Goal: Find specific page/section: Find specific page/section

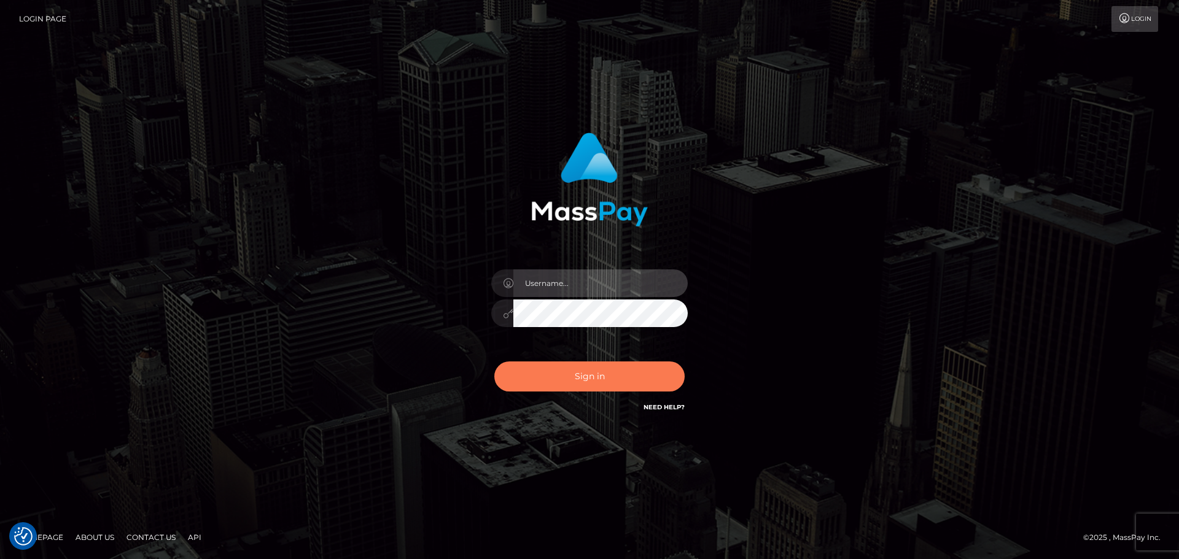
type input "Yassine Slimene"
click at [631, 387] on button "Sign in" at bounding box center [589, 377] width 190 height 30
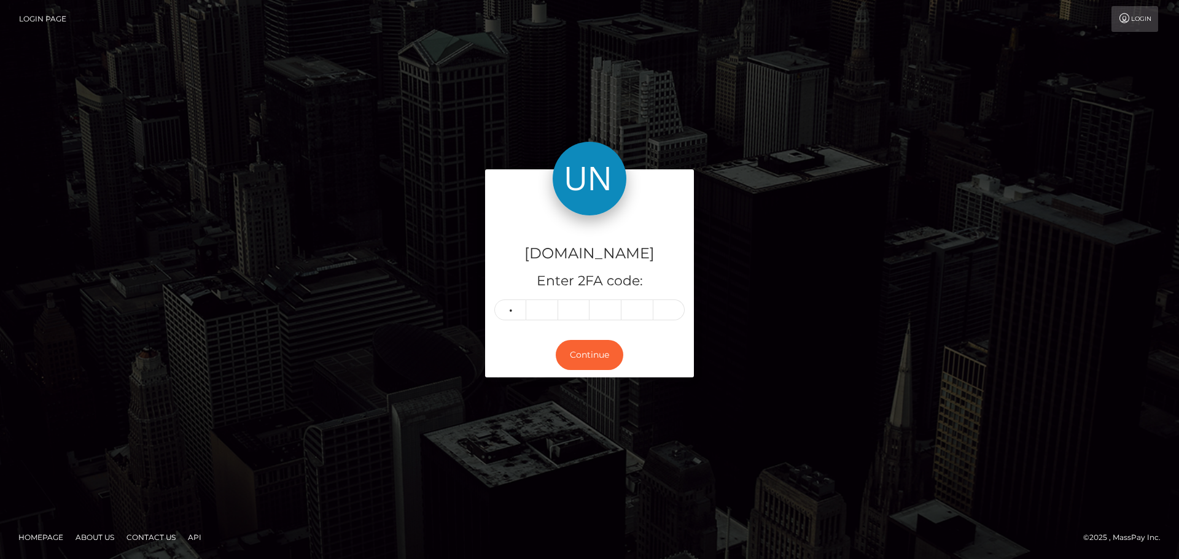
type input "1"
type input "3"
type input "6"
type input "5"
type input "6"
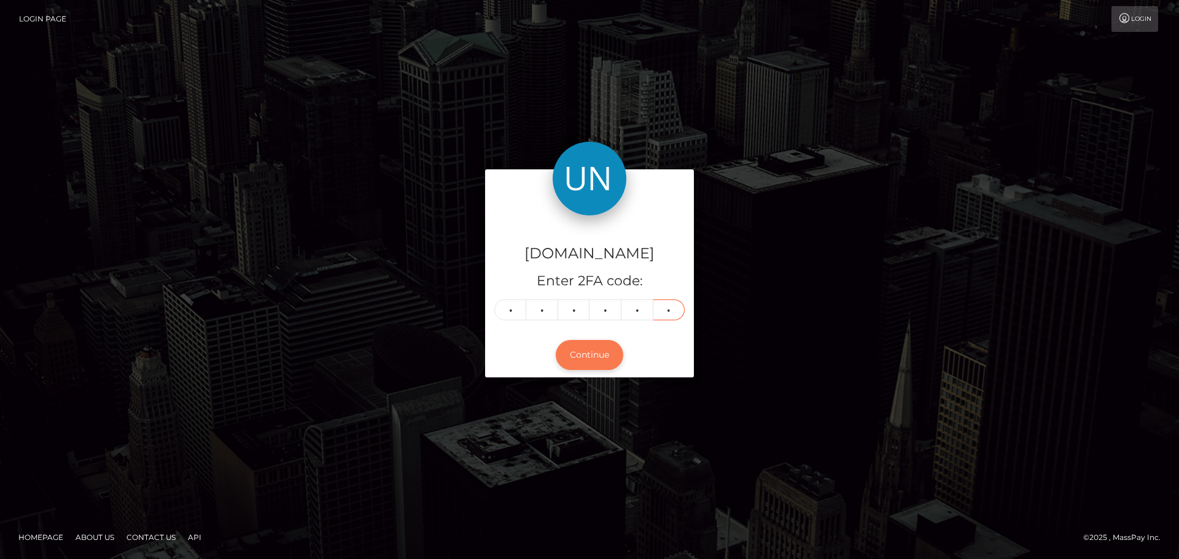
type input "0"
click at [617, 353] on button "Continue" at bounding box center [590, 355] width 68 height 30
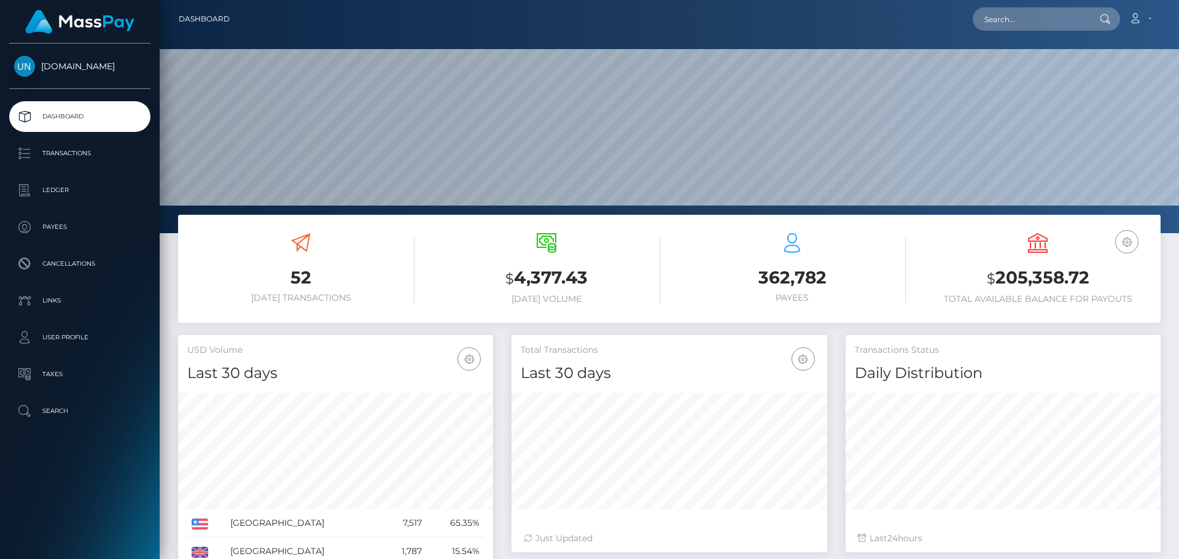
scroll to position [218, 316]
click at [1025, 20] on input "text" at bounding box center [1030, 18] width 115 height 23
paste input "imvane444@gmail.com"
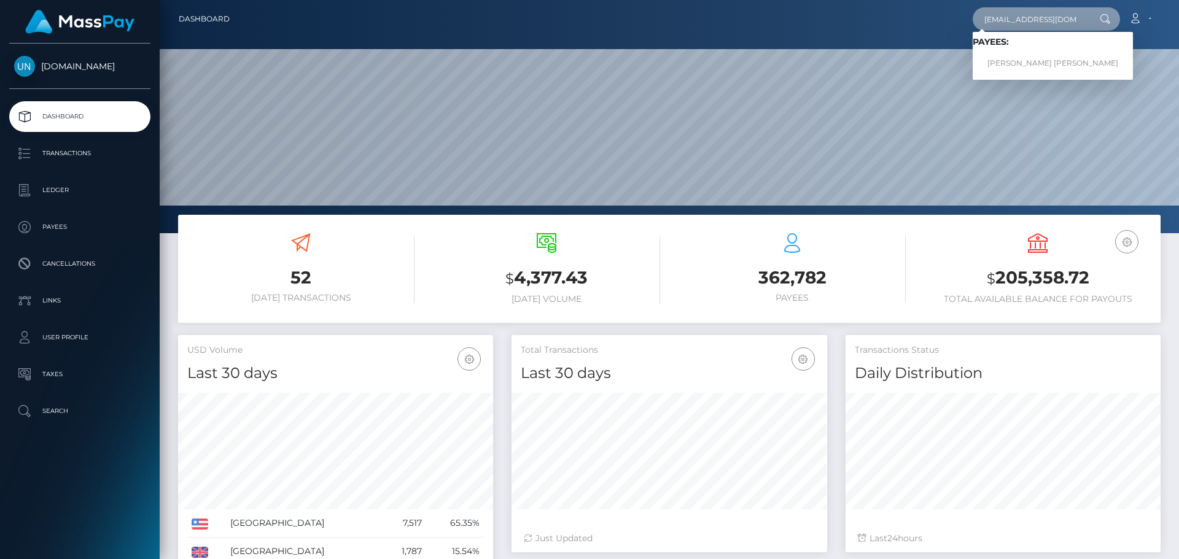
type input "imvane444@gmail.com"
drag, startPoint x: 1004, startPoint y: 54, endPoint x: 1009, endPoint y: 61, distance: 8.7
click at [1009, 61] on link "LAISHA WILMARIE PENA ORTIZ" at bounding box center [1053, 63] width 160 height 23
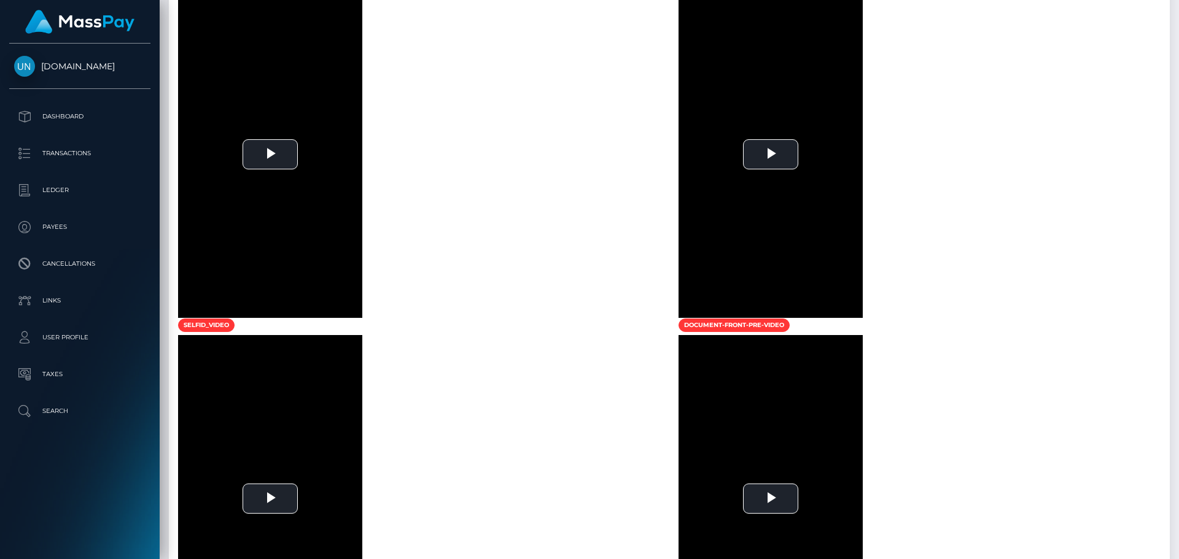
scroll to position [362, 0]
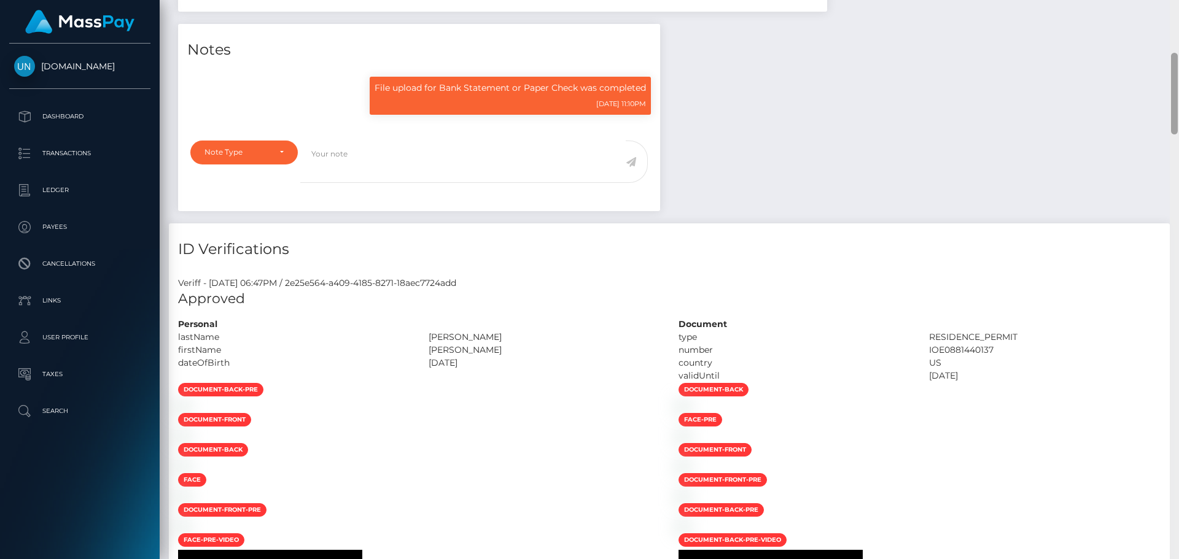
click at [1178, 31] on div at bounding box center [1174, 279] width 9 height 559
click at [1178, 31] on div "Customer Profile Loading... Loading..." at bounding box center [669, 279] width 1019 height 559
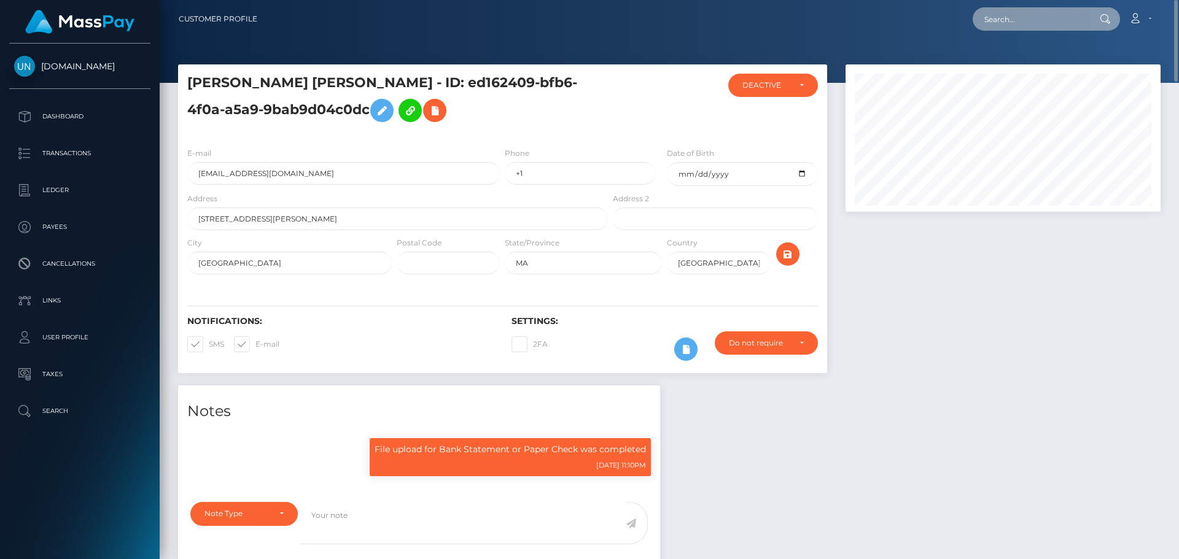
click at [1070, 20] on input "text" at bounding box center [1030, 18] width 115 height 23
paste input "dianeliz.rodriguez@icloud.com"
type input "dianeliz.rodriguez@icloud.com"
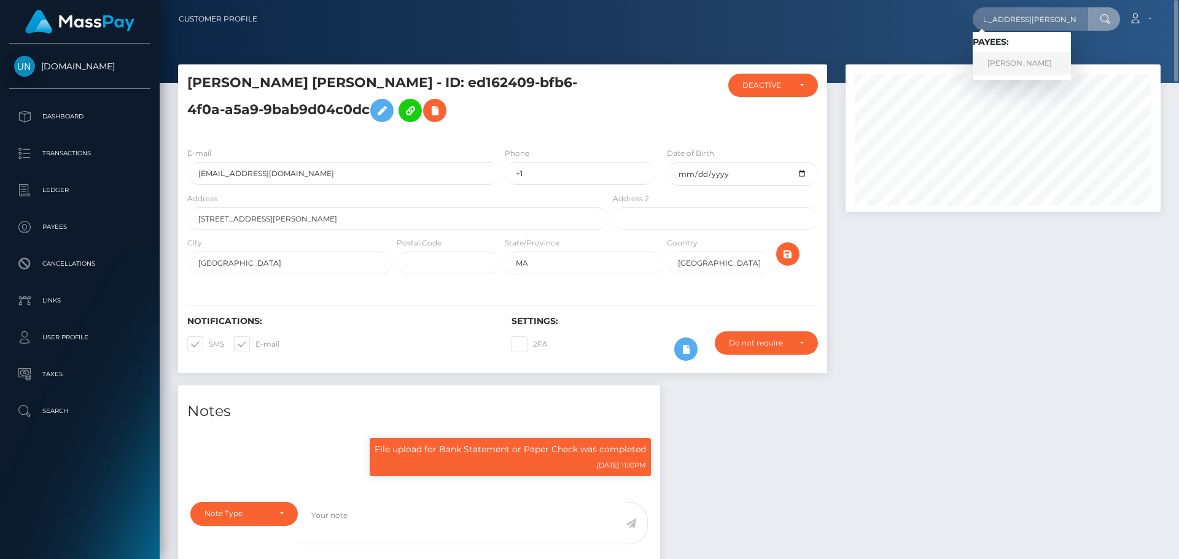
click at [1033, 58] on link "DIANELIZ RODRIGUEZ" at bounding box center [1022, 63] width 98 height 23
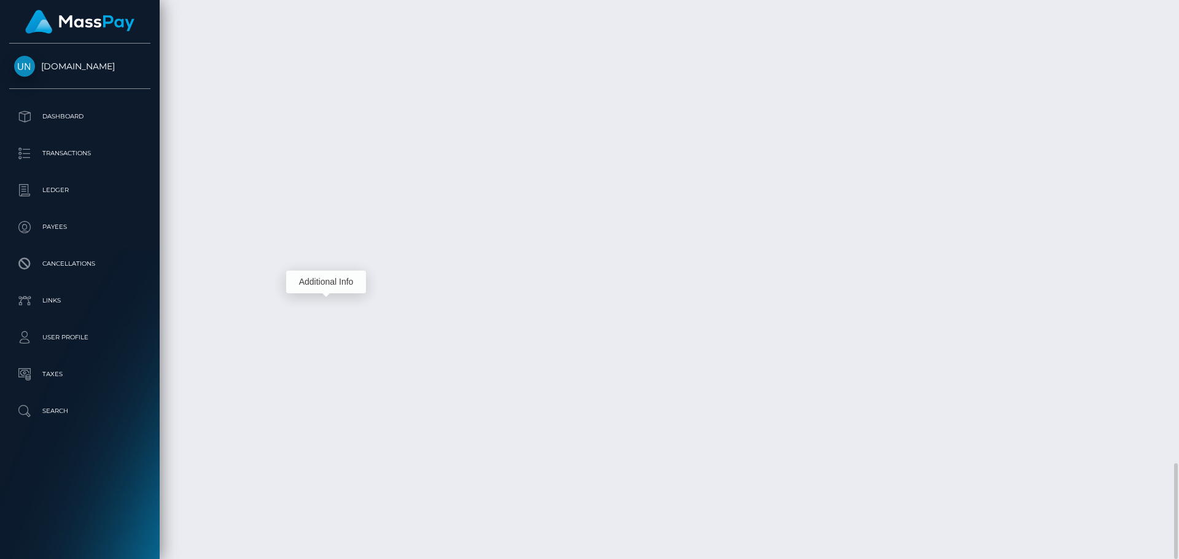
scroll to position [147, 316]
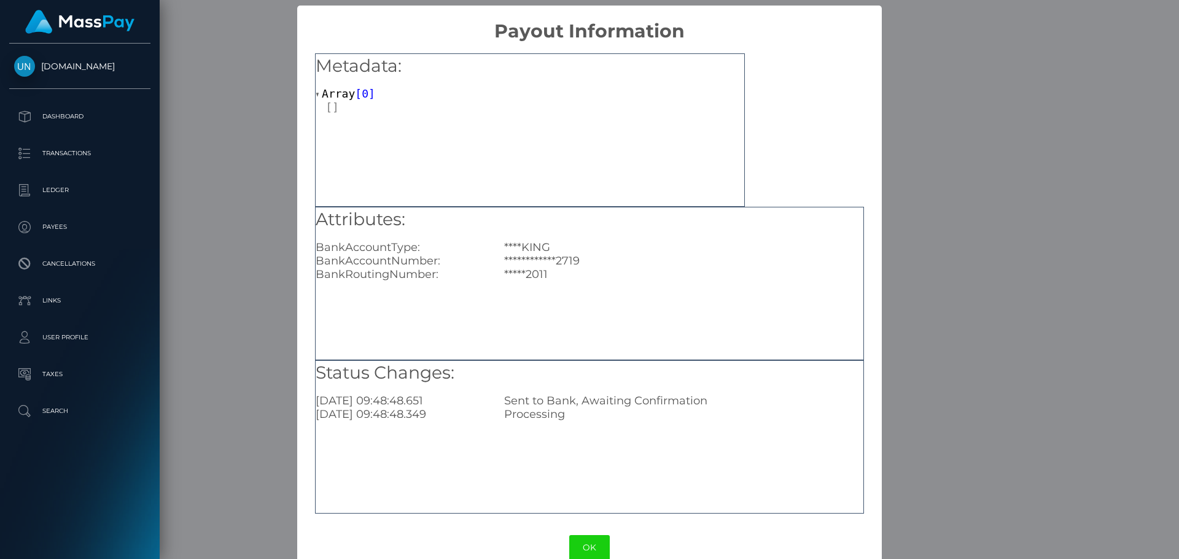
click at [243, 229] on div "**********" at bounding box center [589, 279] width 1179 height 559
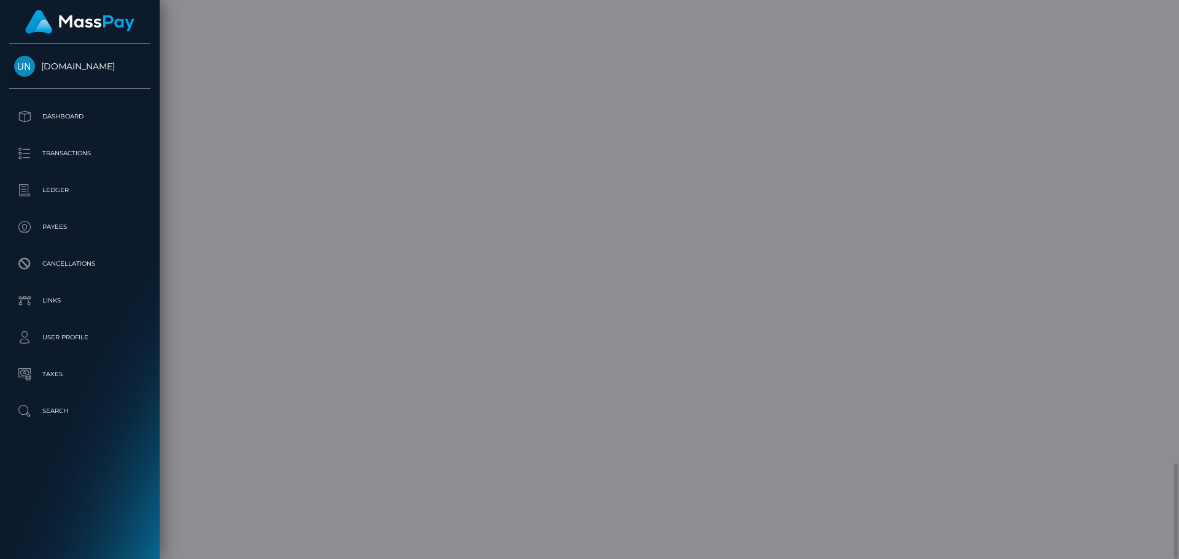
scroll to position [0, 0]
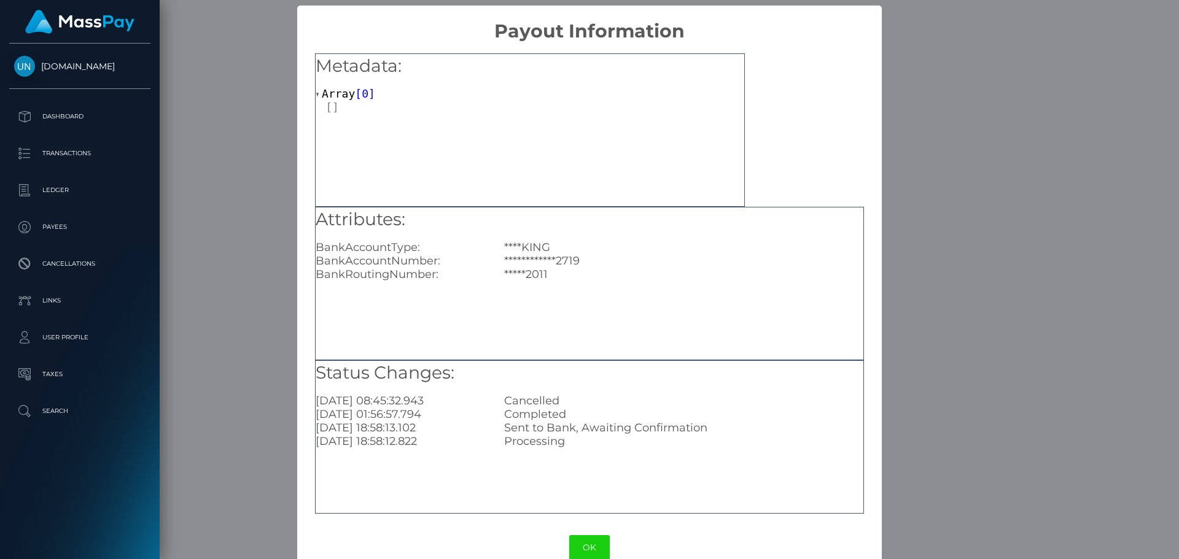
click at [266, 209] on div "**********" at bounding box center [589, 279] width 1179 height 559
